Goal: Task Accomplishment & Management: Complete application form

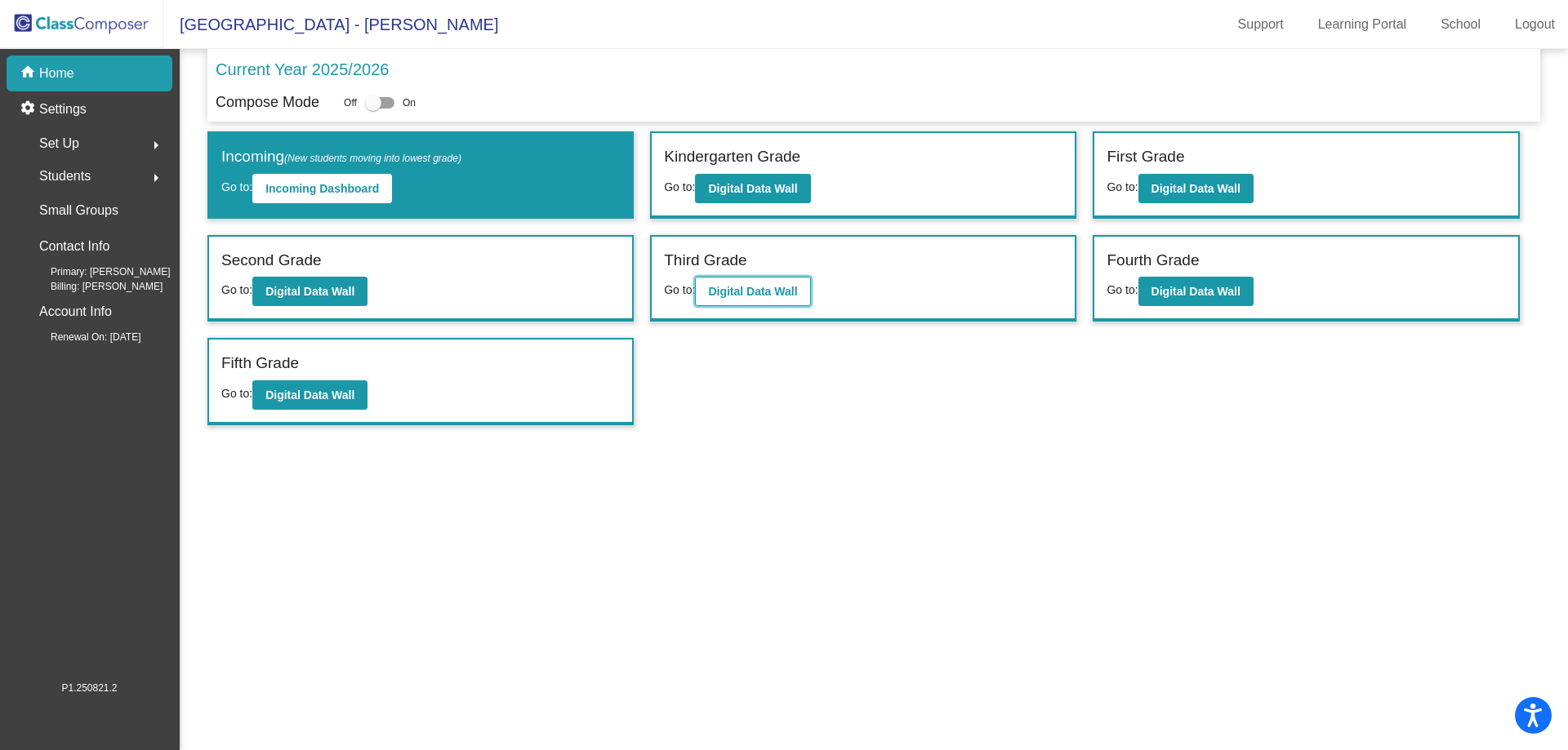
click at [733, 292] on b "Digital Data Wall" at bounding box center [752, 291] width 89 height 13
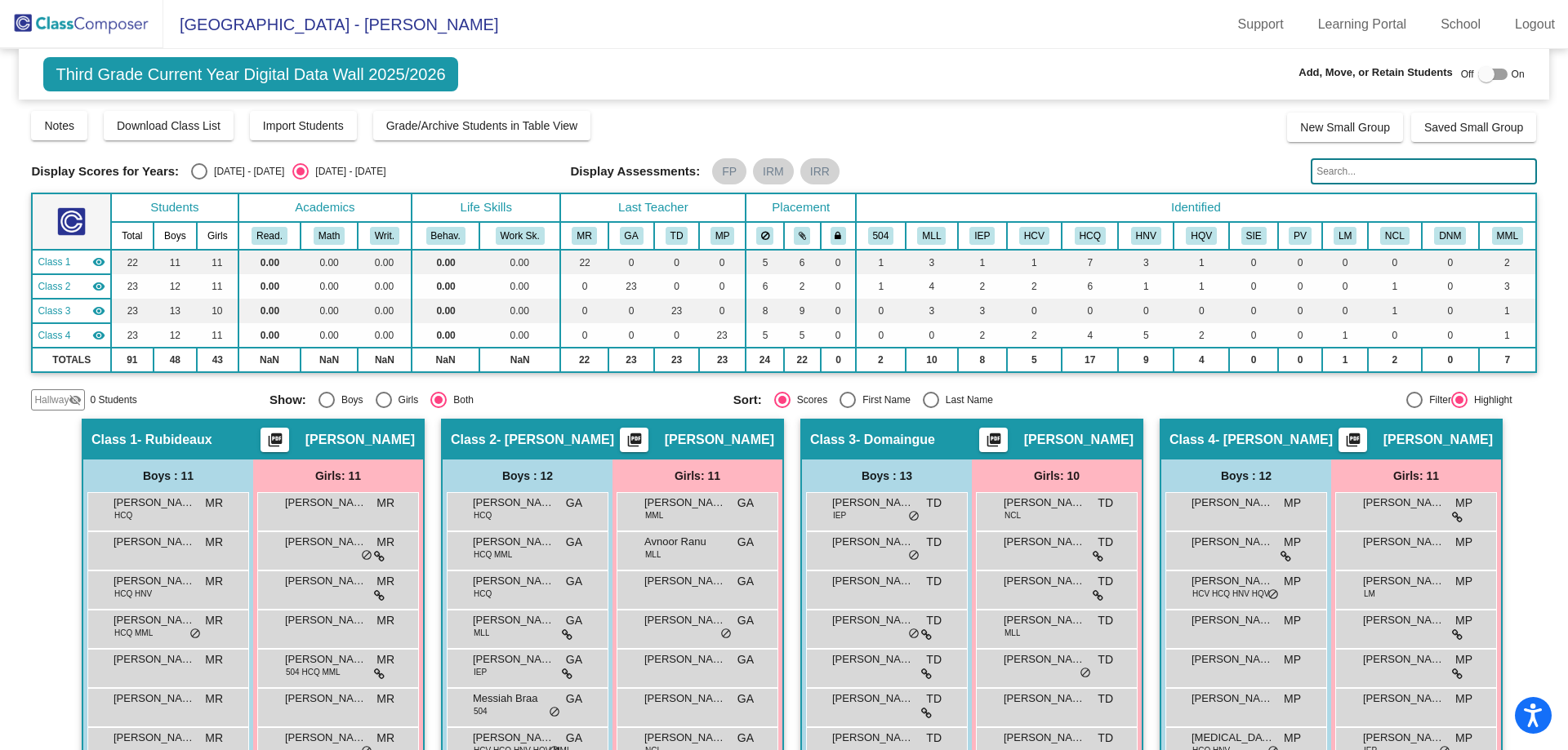
click at [1483, 78] on div at bounding box center [1486, 74] width 16 height 16
checkbox input "true"
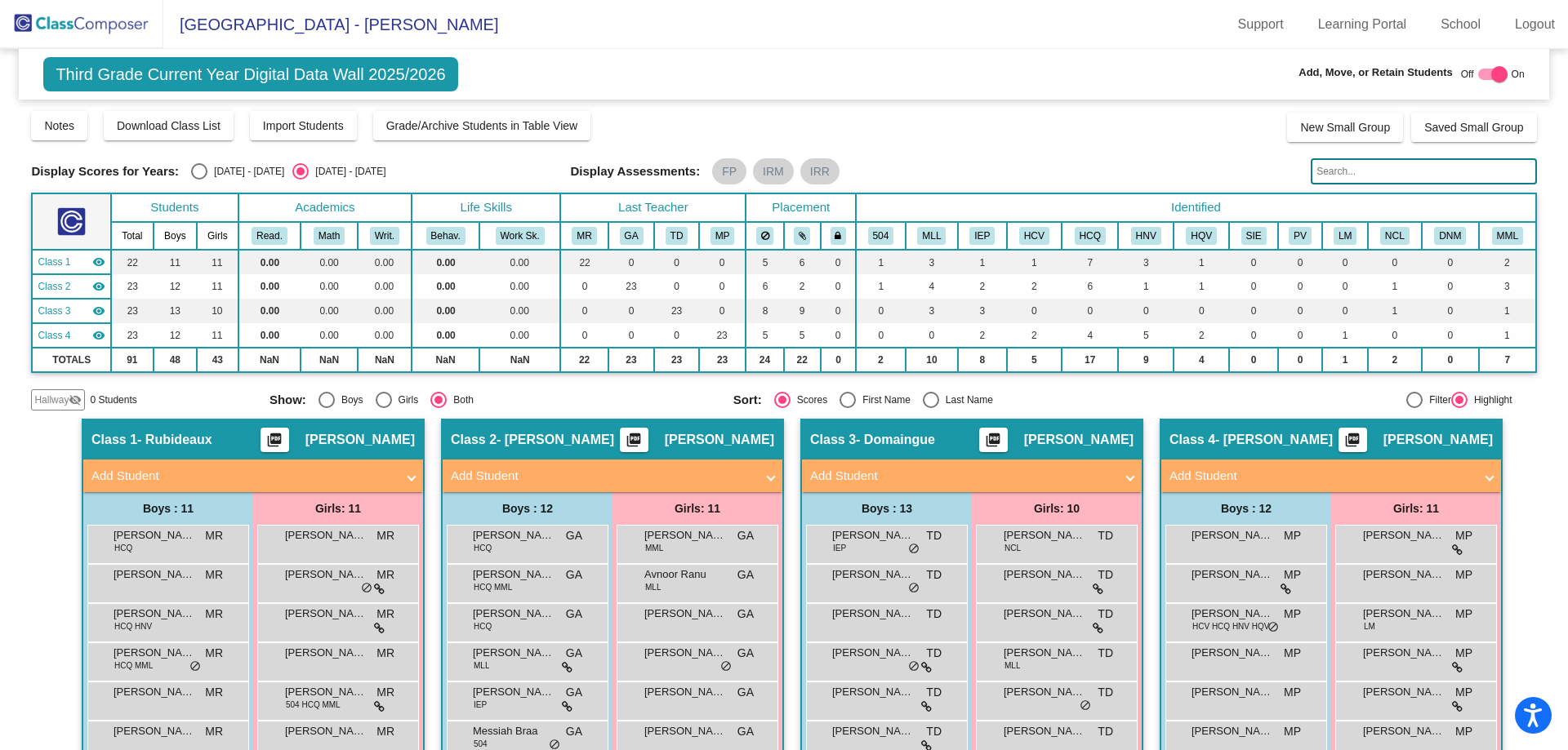
click at [54, 398] on span "Hallway" at bounding box center [52, 400] width 35 height 15
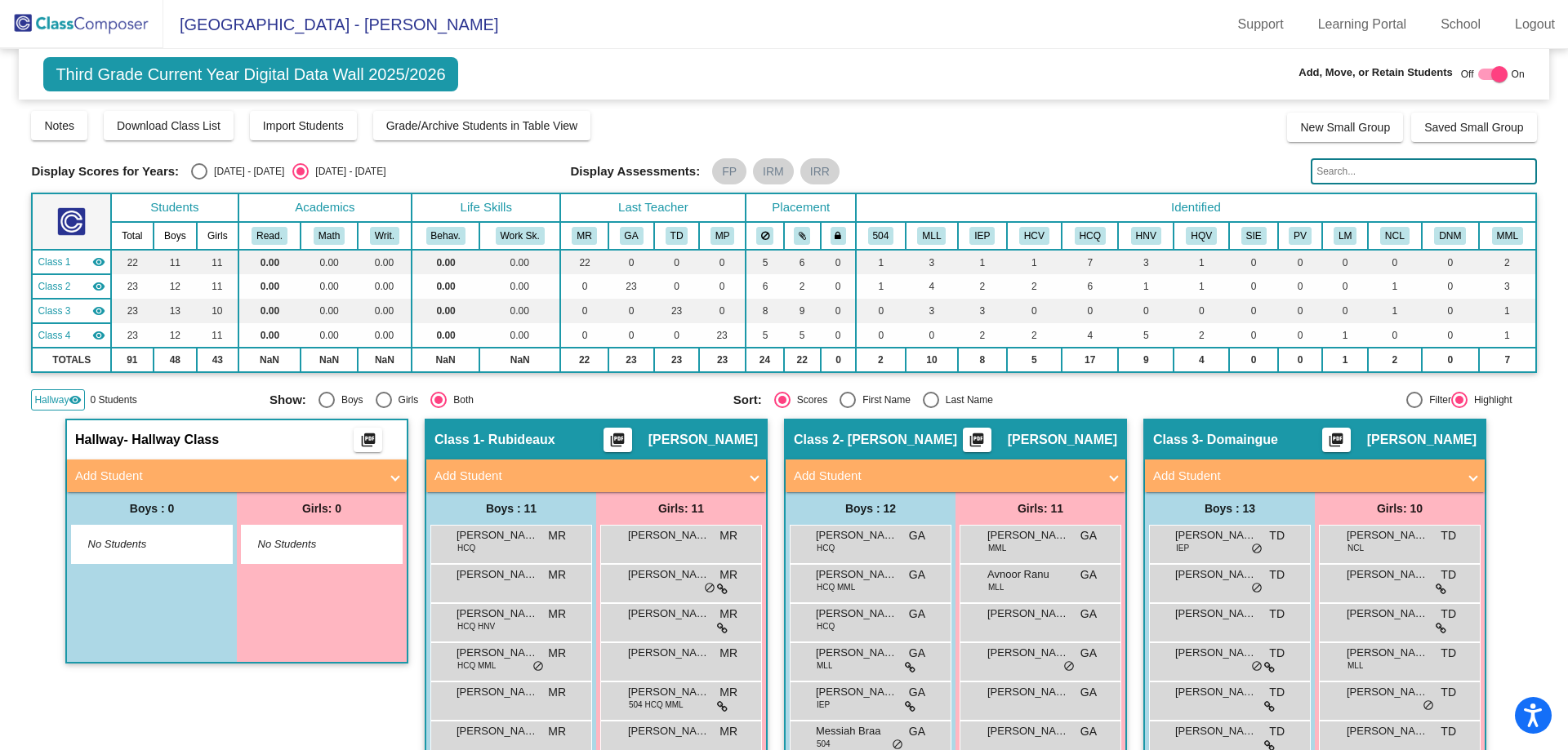
click at [393, 480] on span at bounding box center [395, 476] width 7 height 19
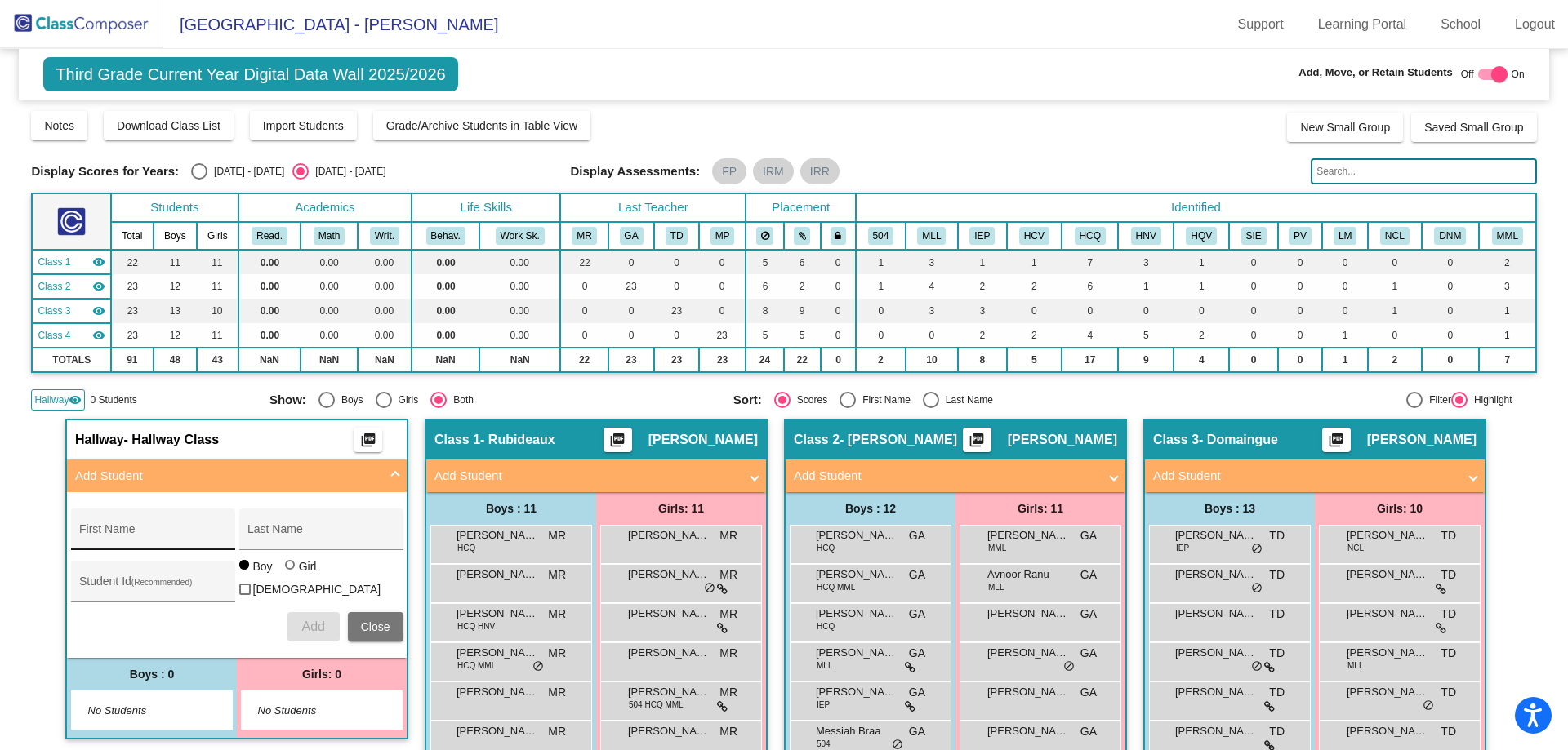
click at [93, 532] on input "First Name" at bounding box center [153, 535] width 147 height 13
type input "[PERSON_NAME]"
click at [291, 573] on div at bounding box center [291, 566] width 13 height 13
click at [291, 574] on input "Girl" at bounding box center [291, 573] width 1 height 1
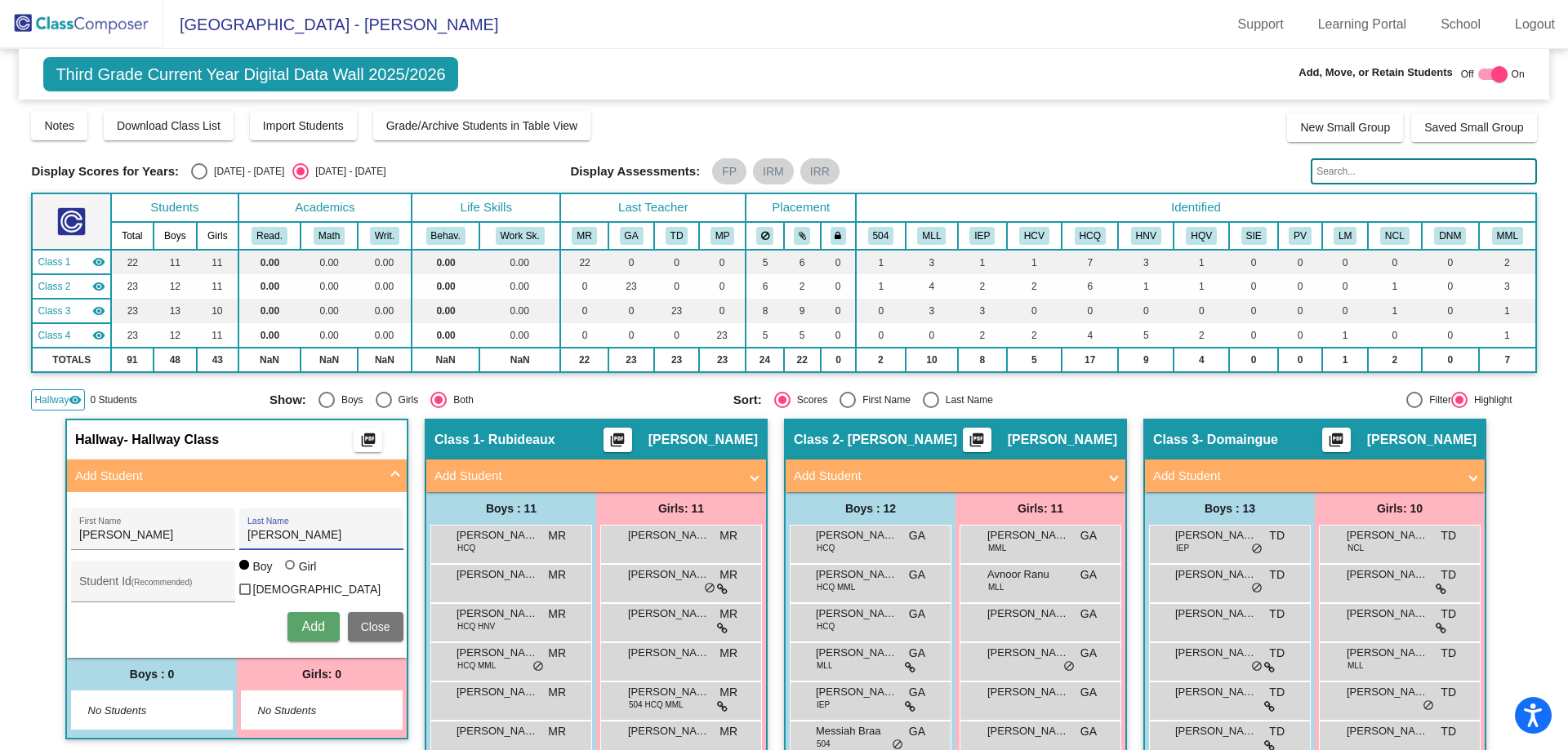
radio input "true"
click at [167, 581] on input "Student Id (Recommended)" at bounding box center [153, 587] width 147 height 13
type input "Rubideaux"
click at [309, 626] on span "Add" at bounding box center [313, 627] width 22 height 14
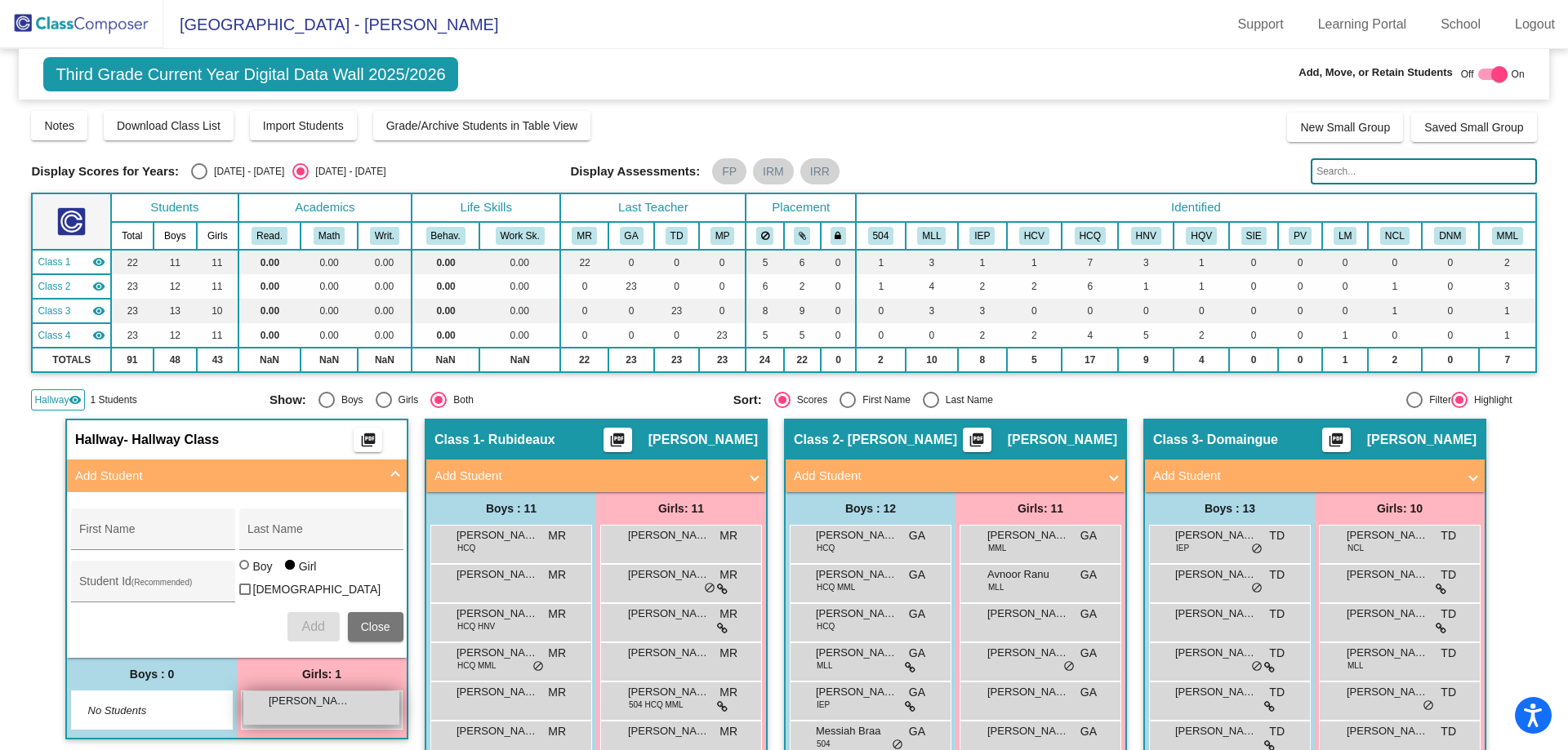
click at [301, 715] on div "[PERSON_NAME] lock do_not_disturb_alt" at bounding box center [321, 708] width 156 height 34
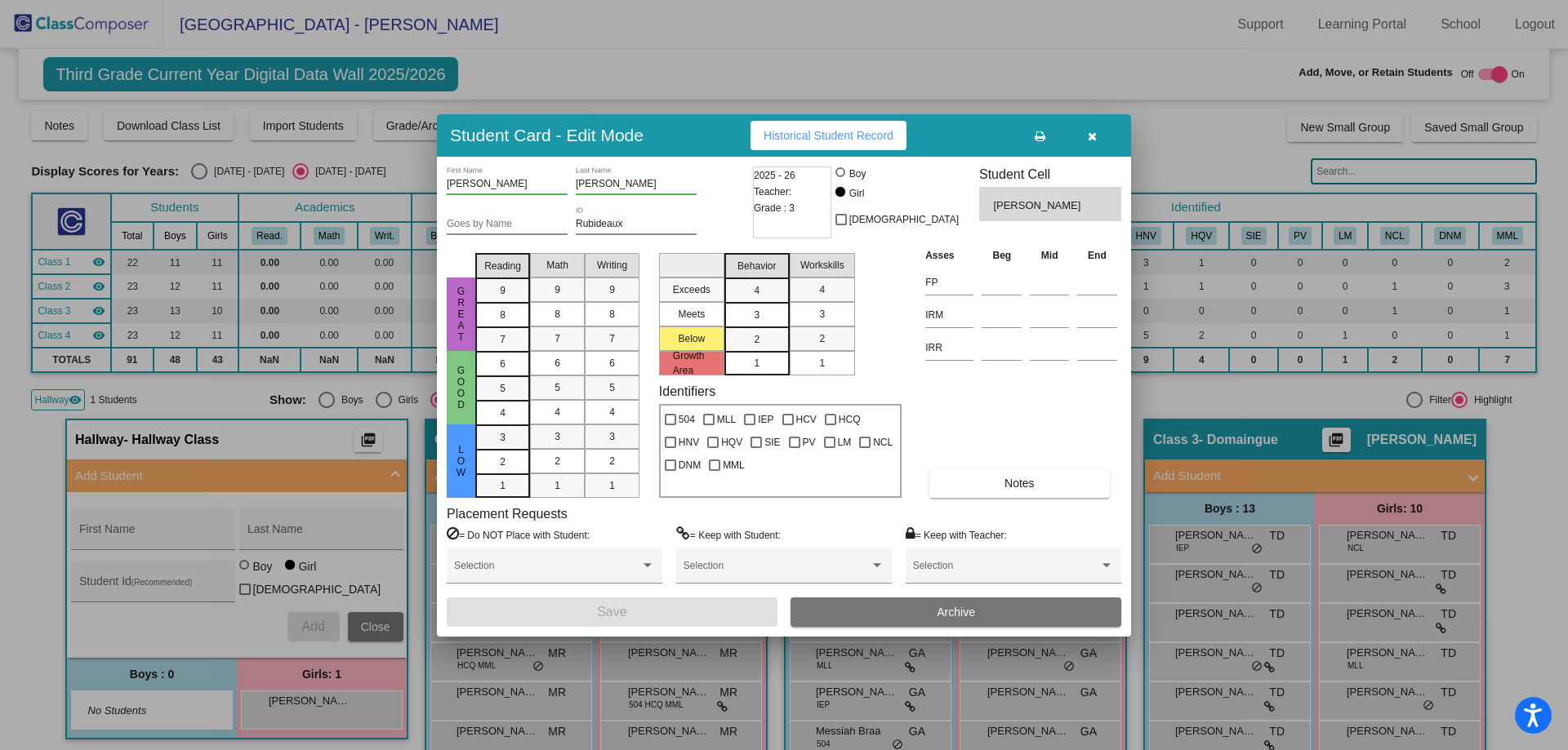
click at [667, 229] on input "Rubideaux" at bounding box center [636, 224] width 121 height 11
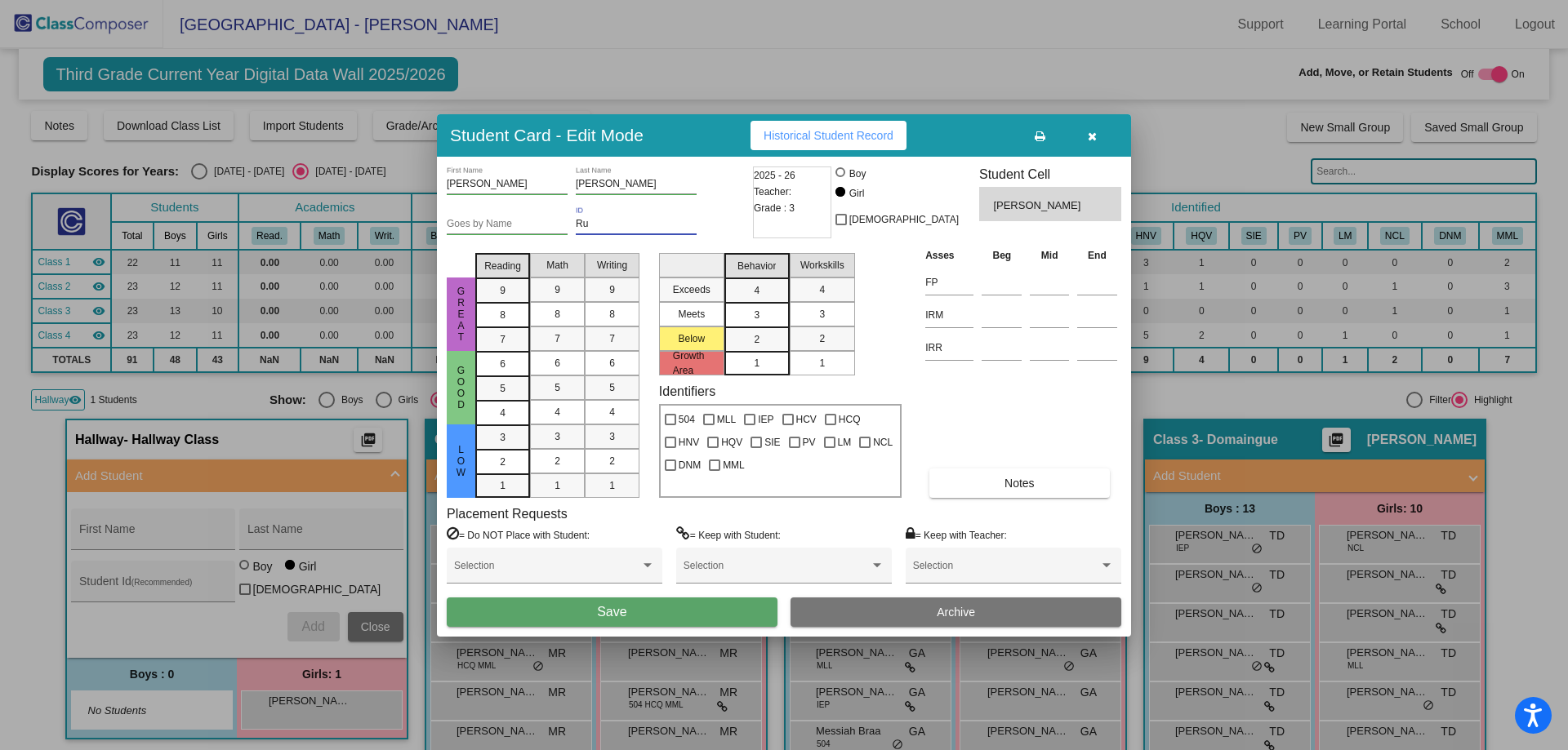
type input "R"
click at [536, 602] on button "Save" at bounding box center [611, 612] width 331 height 29
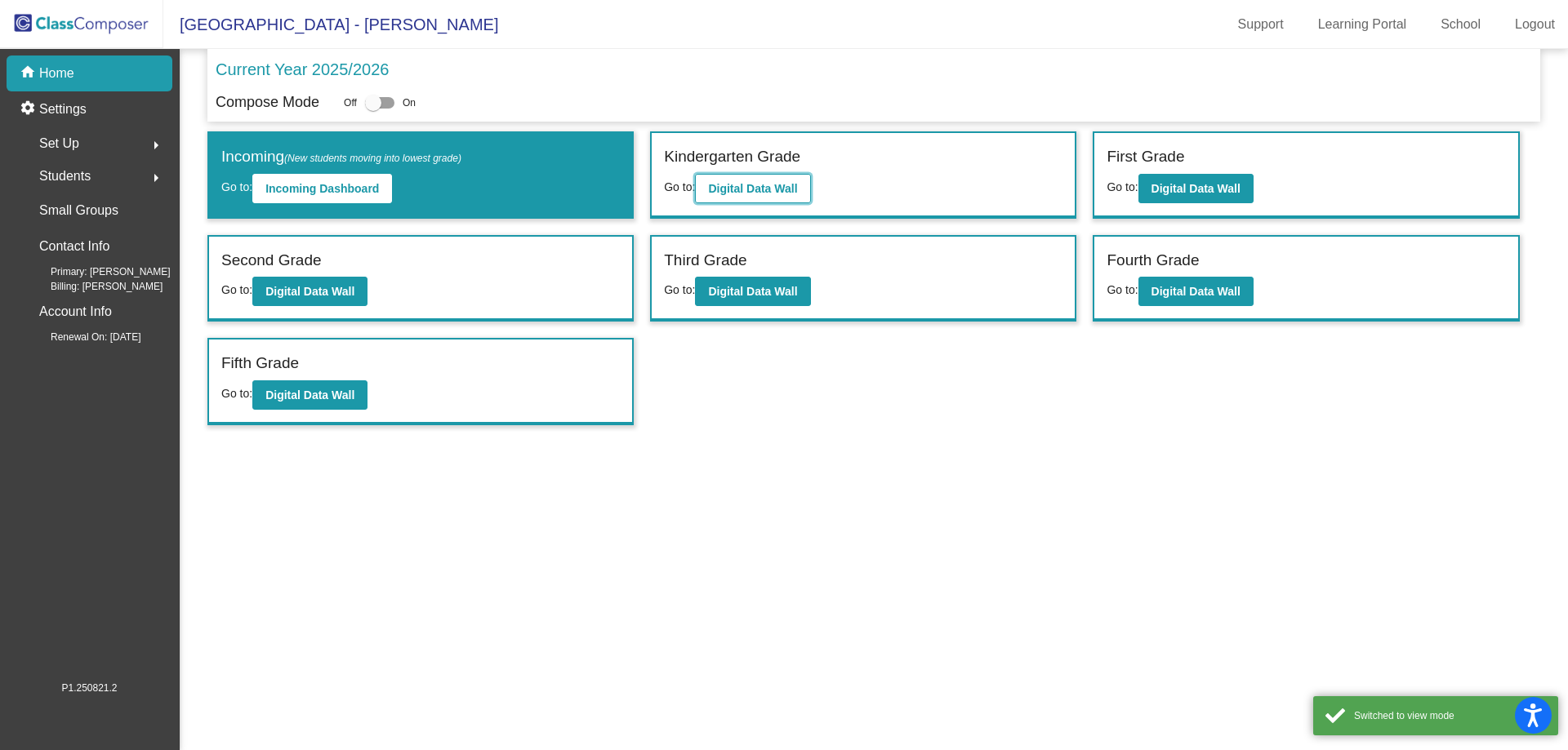
click at [767, 203] on button "Digital Data Wall" at bounding box center [752, 188] width 115 height 29
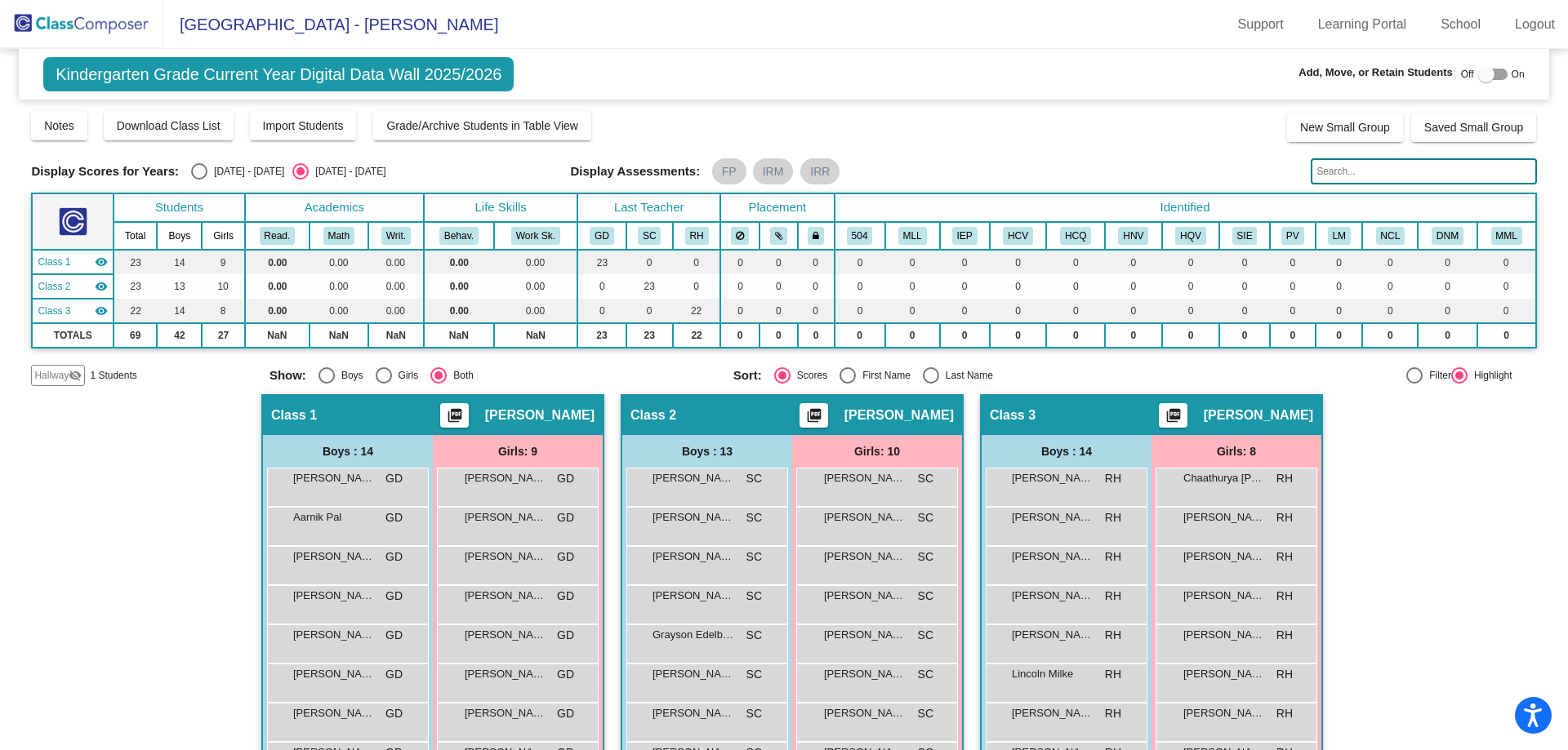
click at [58, 374] on span "Hallway" at bounding box center [52, 375] width 35 height 15
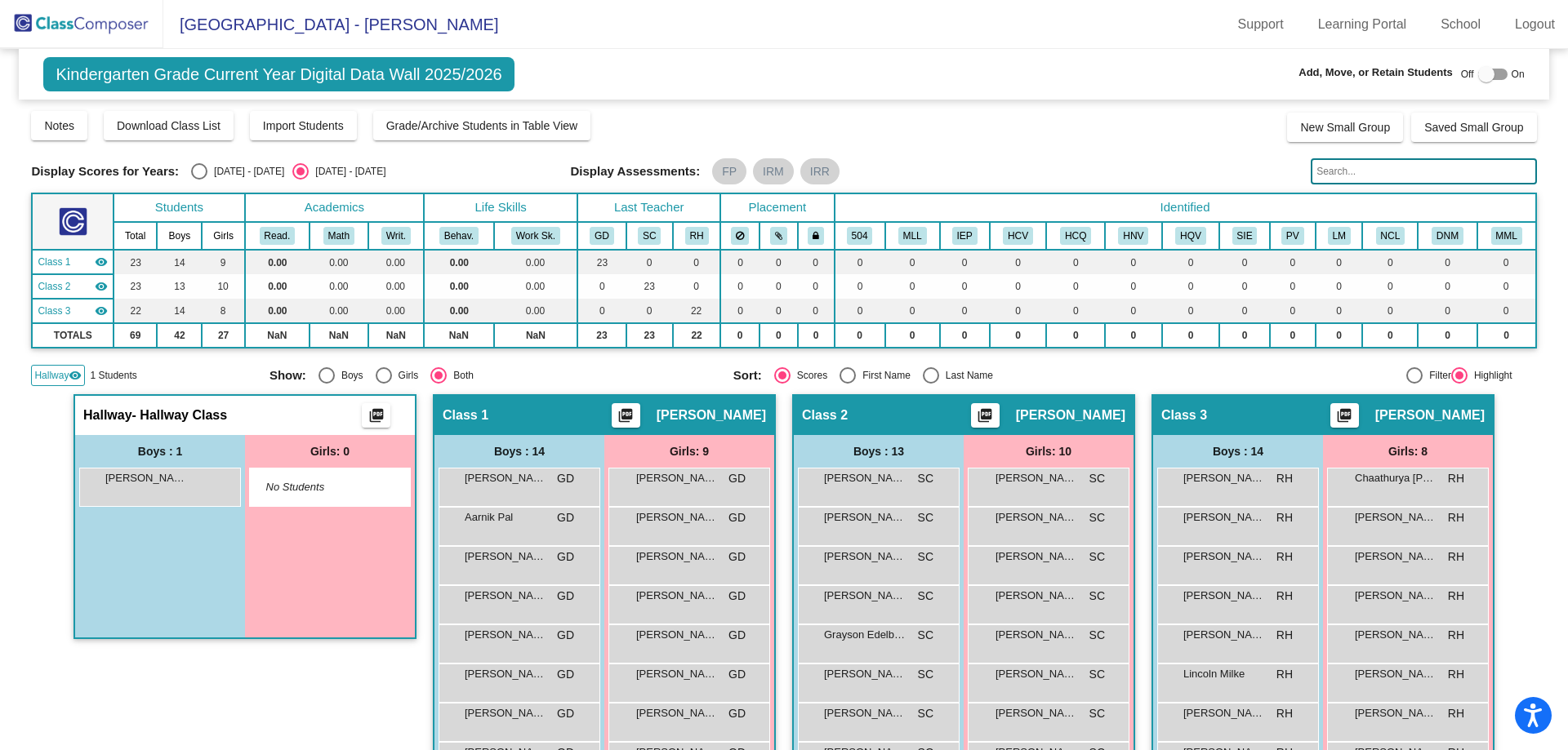
click at [1481, 74] on div at bounding box center [1486, 74] width 16 height 16
checkbox input "true"
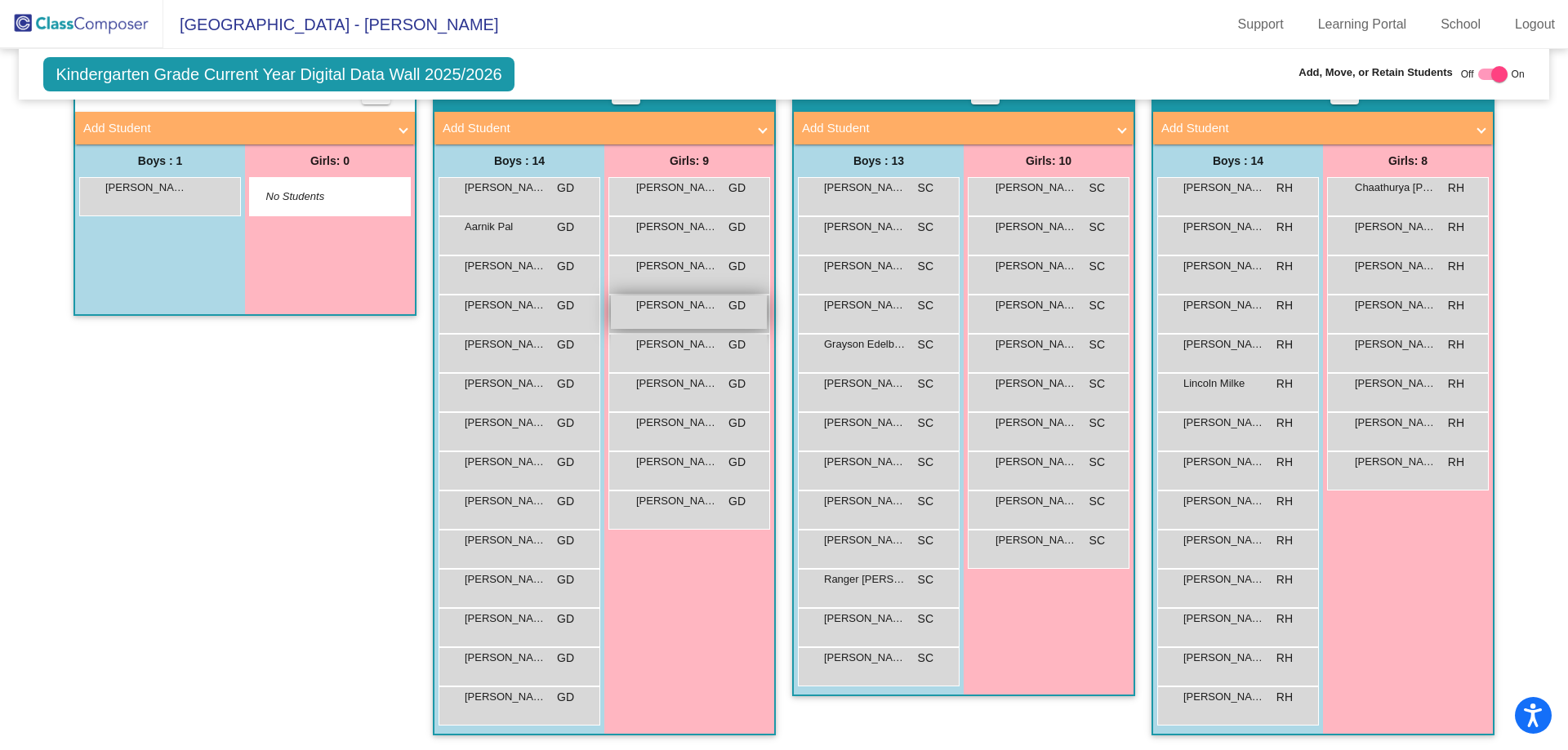
scroll to position [325, 0]
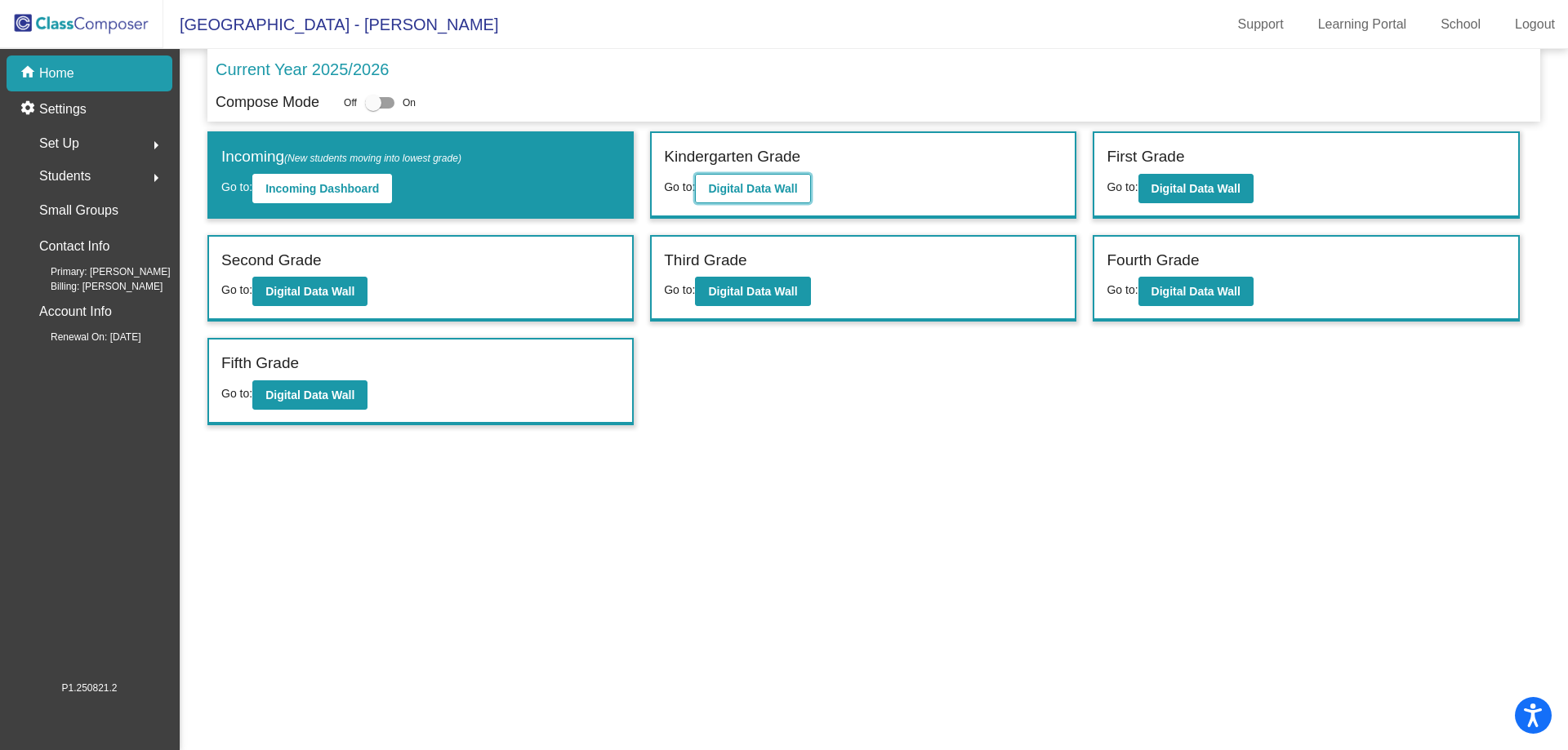
click at [764, 188] on b "Digital Data Wall" at bounding box center [752, 188] width 89 height 13
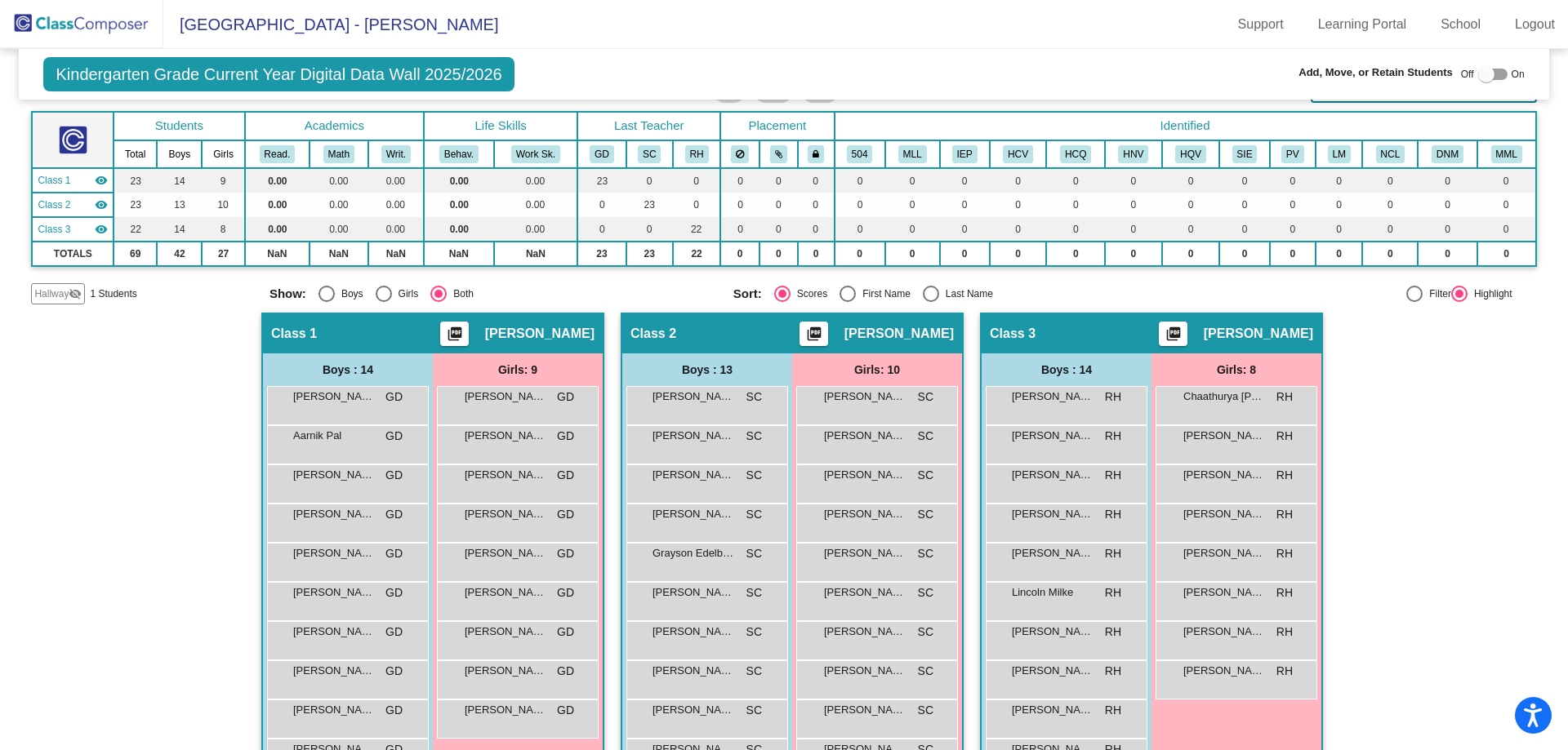
scroll to position [163, 0]
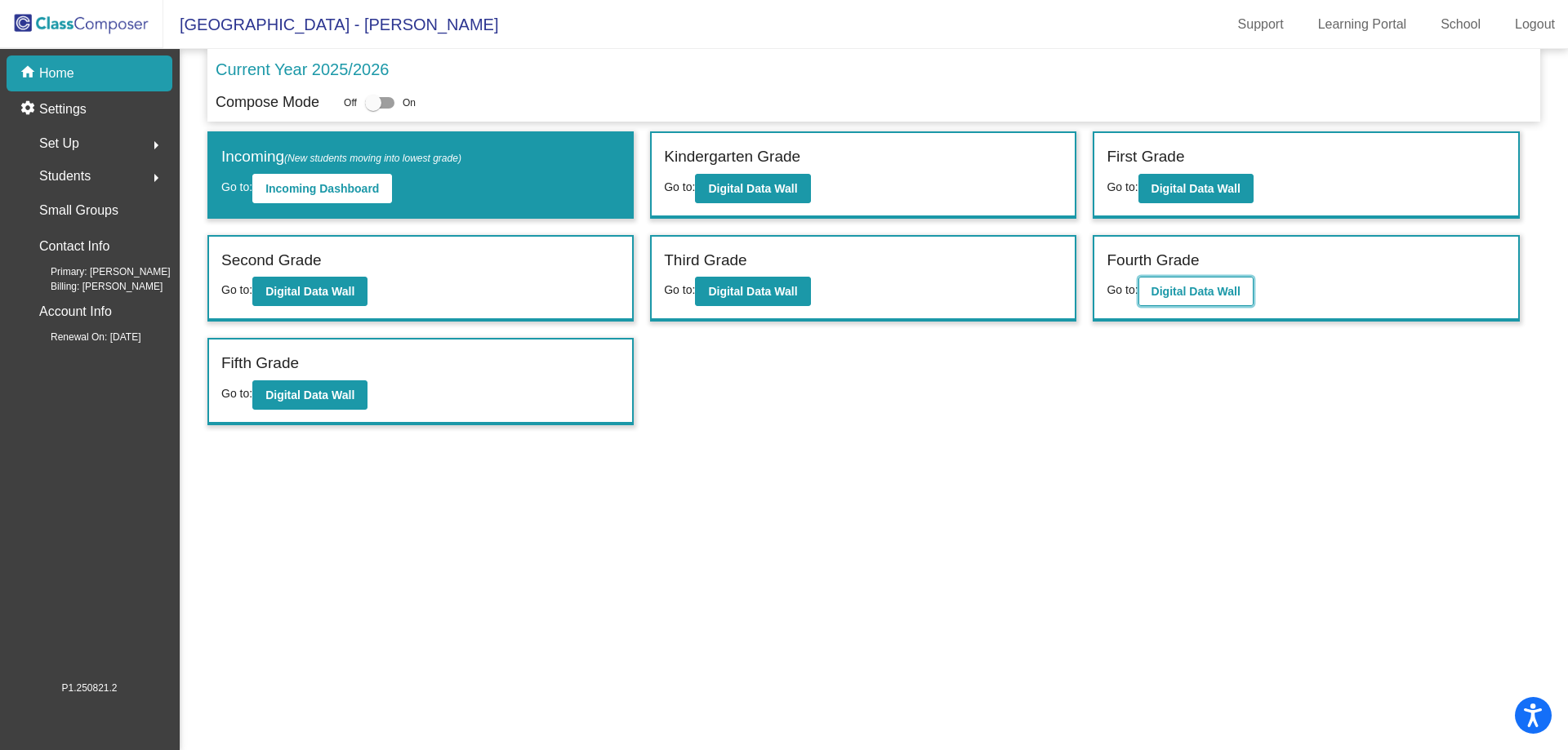
click at [1166, 295] on b "Digital Data Wall" at bounding box center [1196, 291] width 89 height 13
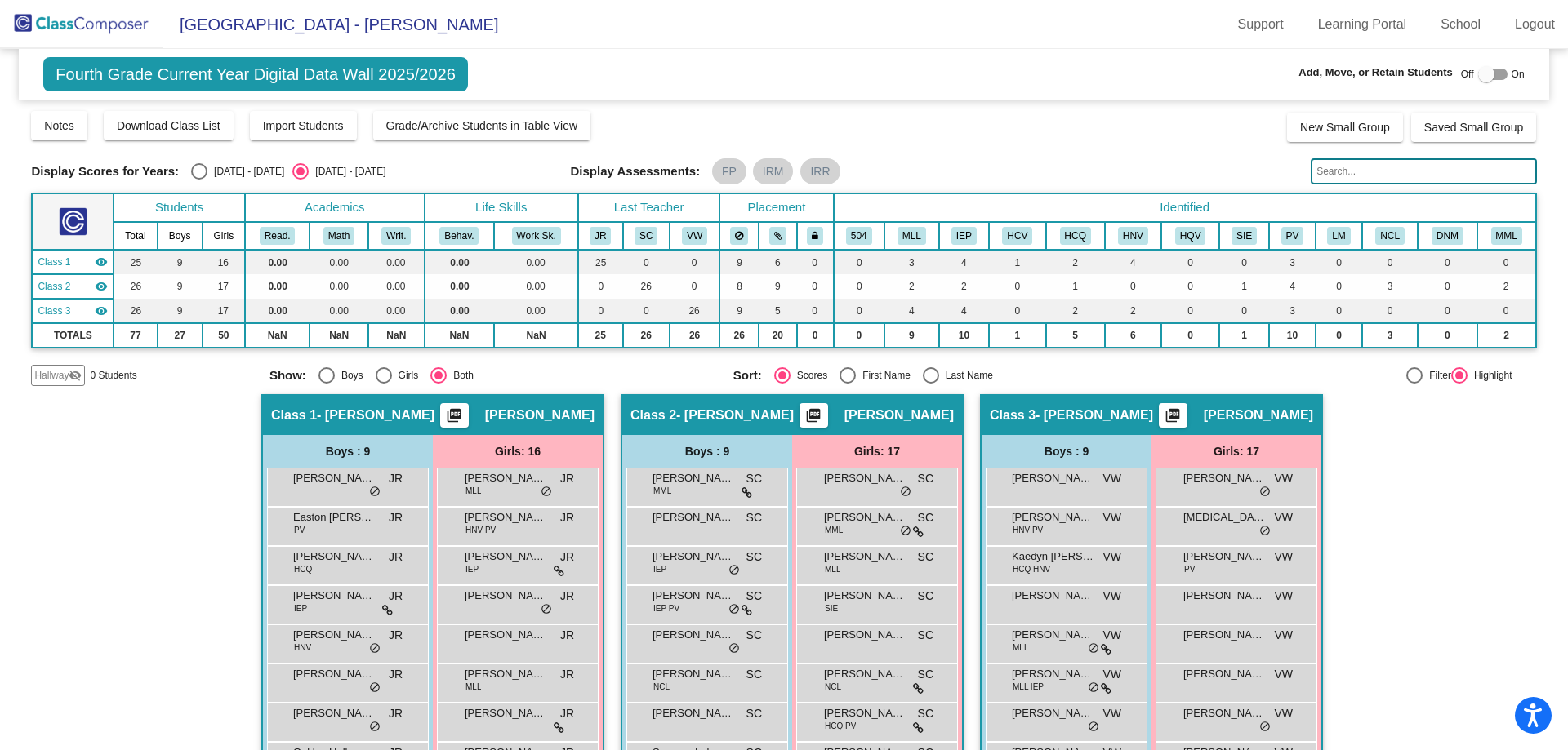
click at [66, 379] on span "Hallway" at bounding box center [52, 375] width 35 height 15
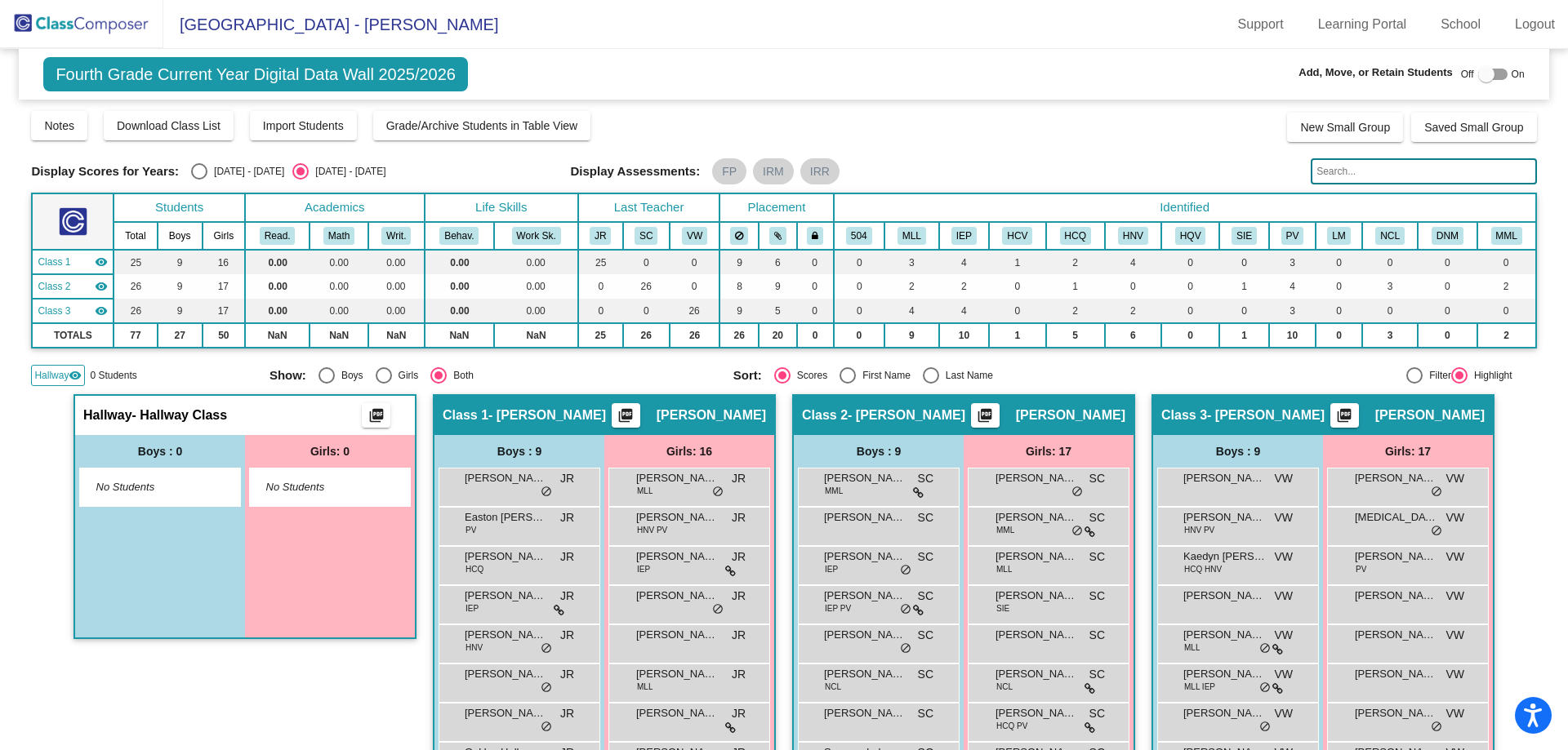
click at [1478, 76] on div at bounding box center [1486, 74] width 16 height 16
checkbox input "true"
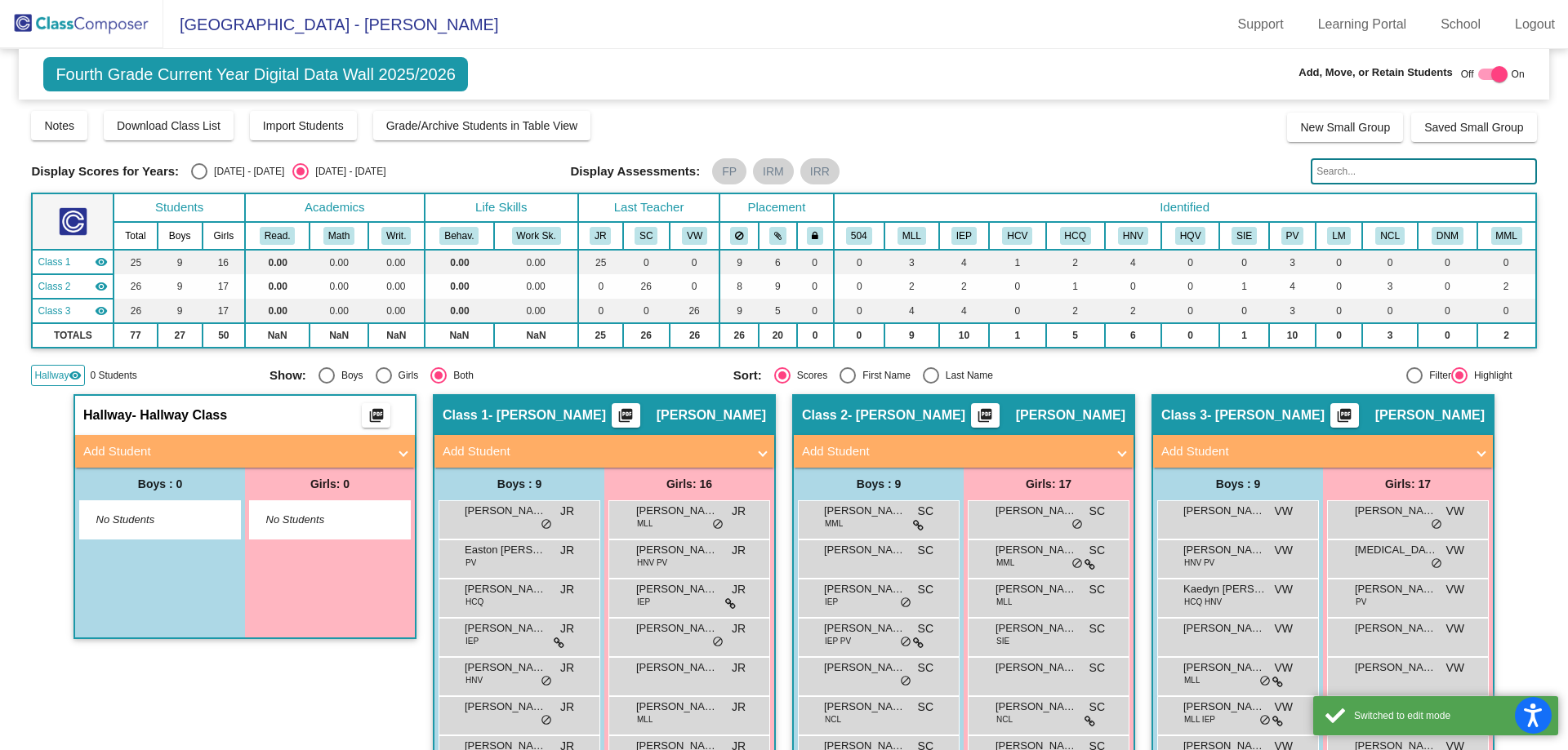
click at [402, 460] on mat-expansion-panel-header "Add Student" at bounding box center [244, 451] width 339 height 33
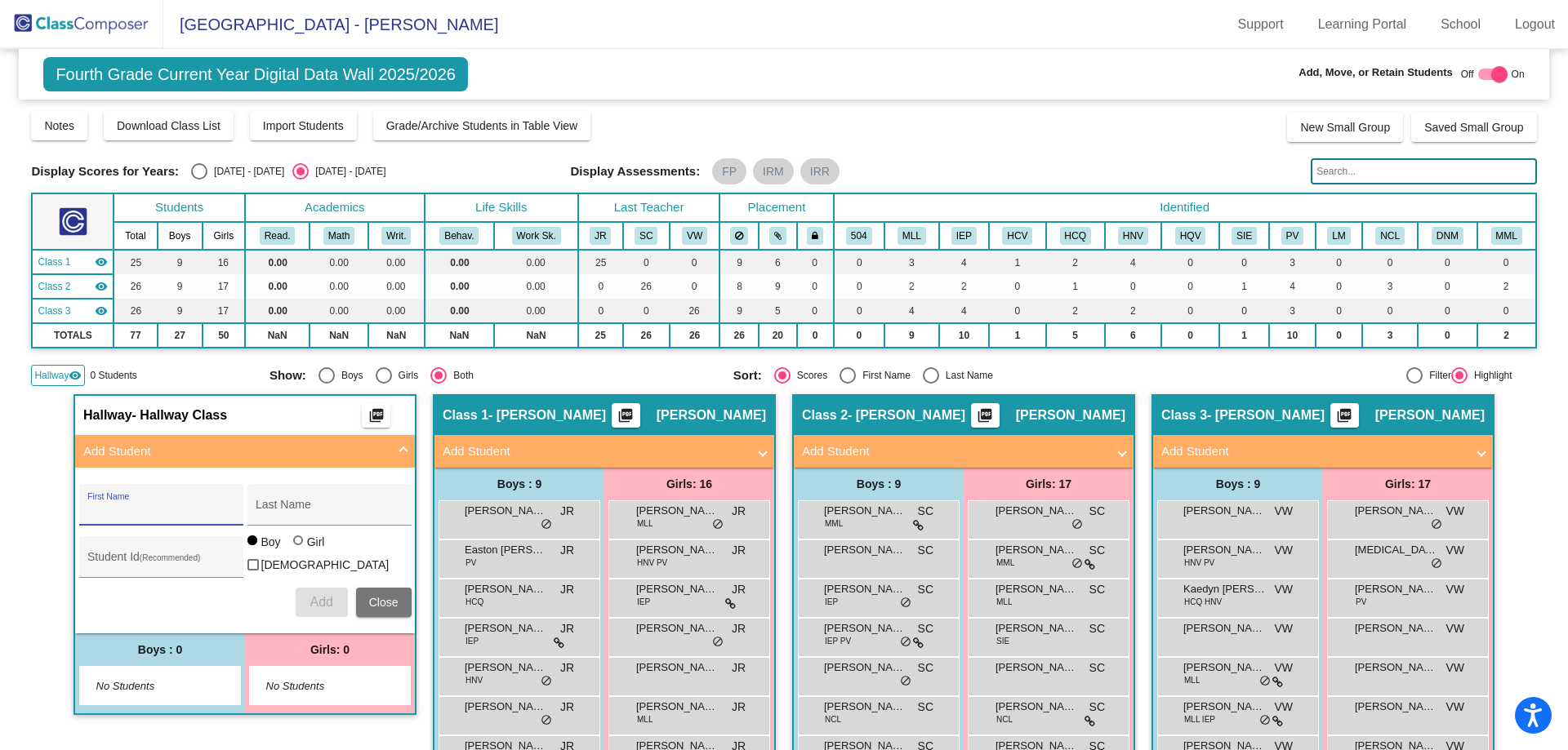
click at [126, 511] on input "First Name" at bounding box center [161, 511] width 147 height 13
type input "Israel"
type input "[PERSON_NAME]"
click at [322, 596] on span "Add" at bounding box center [320, 602] width 22 height 14
